Goal: Task Accomplishment & Management: Manage account settings

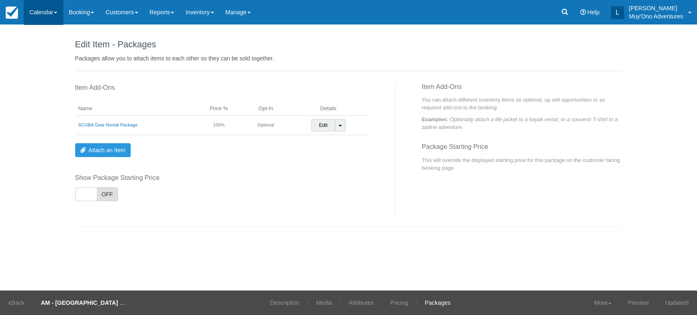
click at [61, 15] on link "Calendar" at bounding box center [43, 12] width 39 height 25
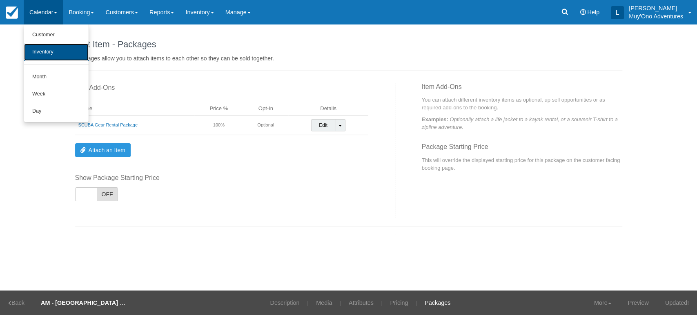
click at [56, 50] on link "Inventory" at bounding box center [56, 52] width 65 height 17
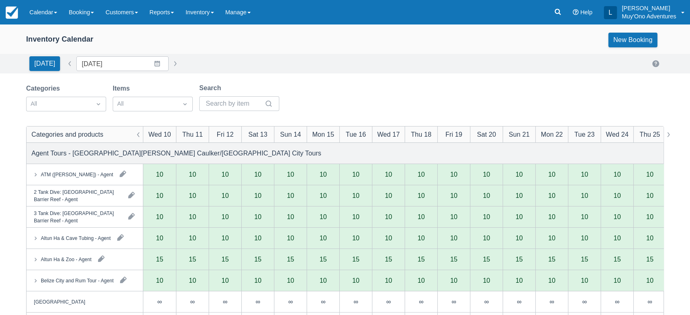
click at [107, 103] on div "Categories All Items All Search" at bounding box center [156, 99] width 260 height 33
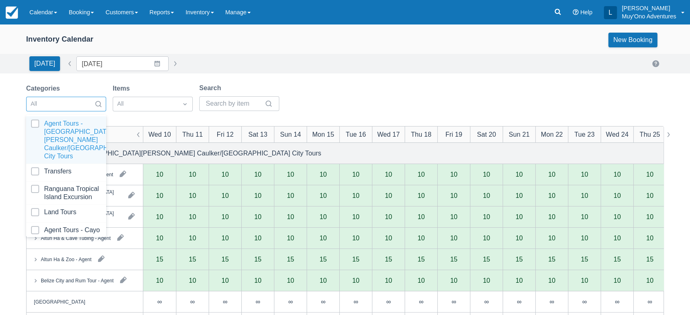
click at [103, 104] on div at bounding box center [98, 103] width 15 height 11
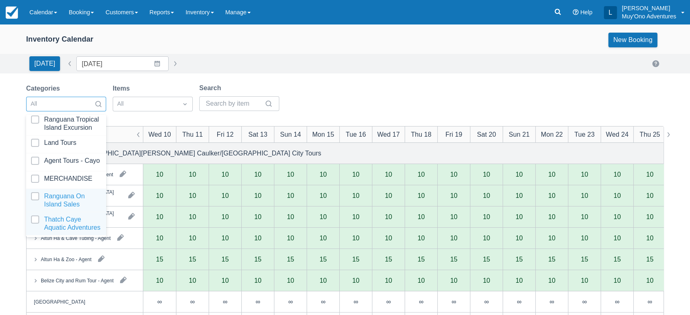
scroll to position [81, 0]
click at [76, 216] on div at bounding box center [66, 224] width 70 height 16
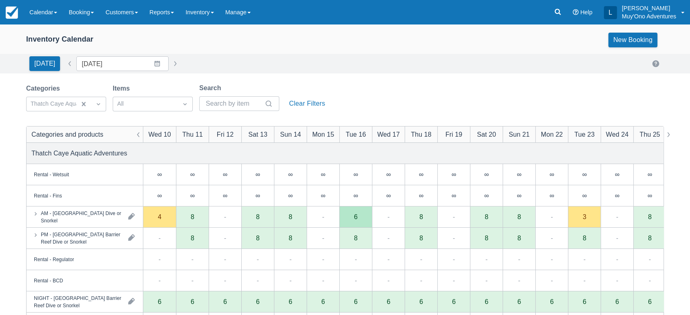
click at [358, 79] on div "Inventory Calendar New Booking Today Date 09/10/25 Navigate forward to interact…" at bounding box center [345, 262] width 690 height 475
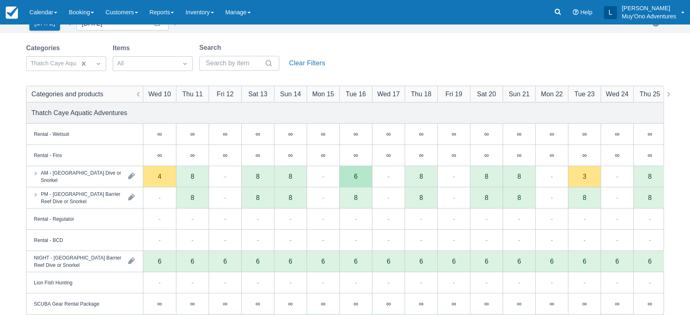
scroll to position [39, 0]
